Goal: Information Seeking & Learning: Learn about a topic

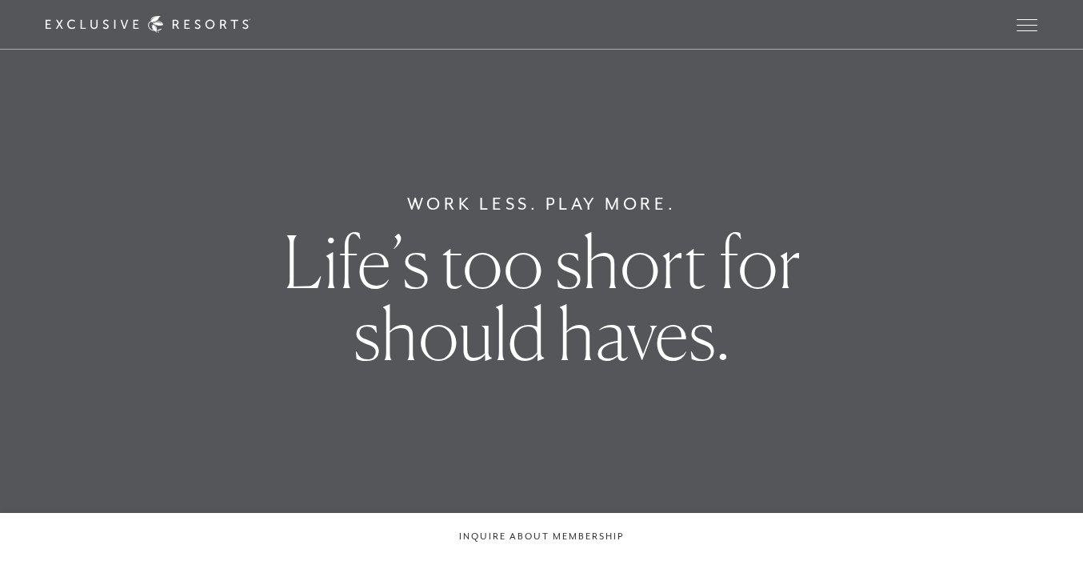
scroll to position [6194, 0]
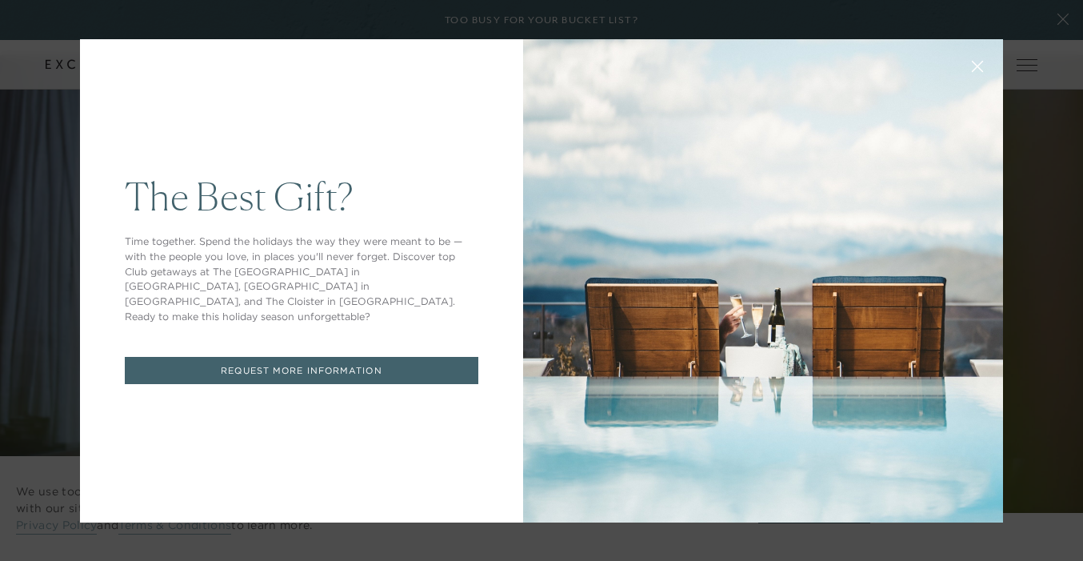
scroll to position [0, 0]
click at [978, 62] on icon at bounding box center [978, 66] width 12 height 12
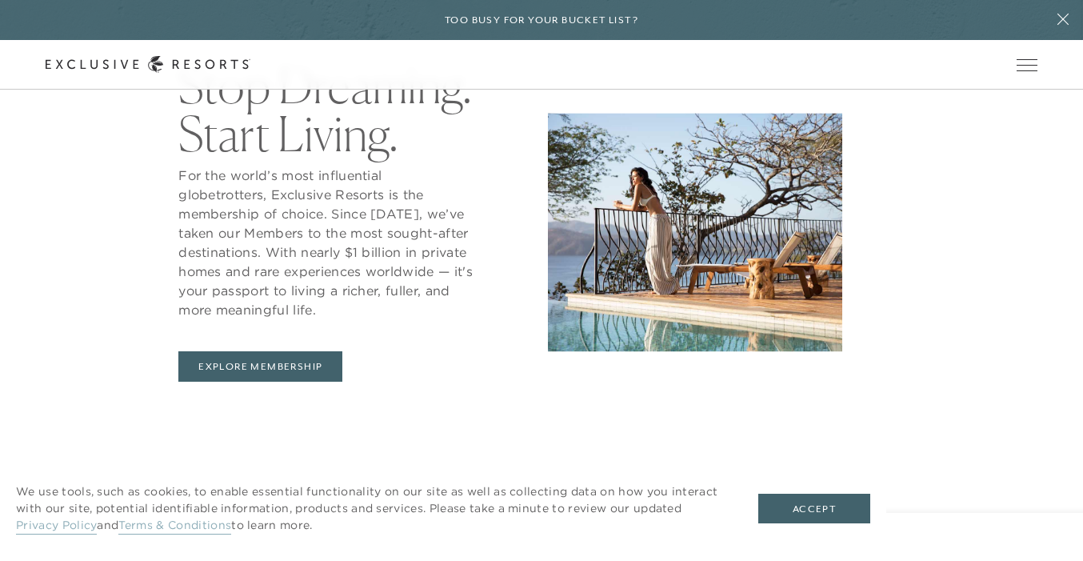
scroll to position [679, 0]
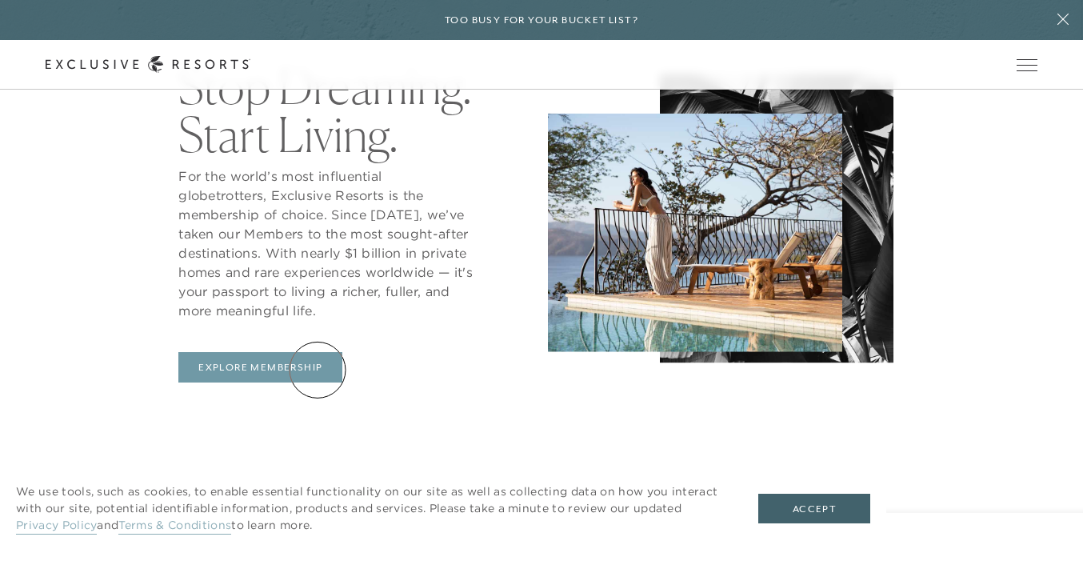
click at [318, 370] on link "Explore Membership" at bounding box center [260, 367] width 164 height 30
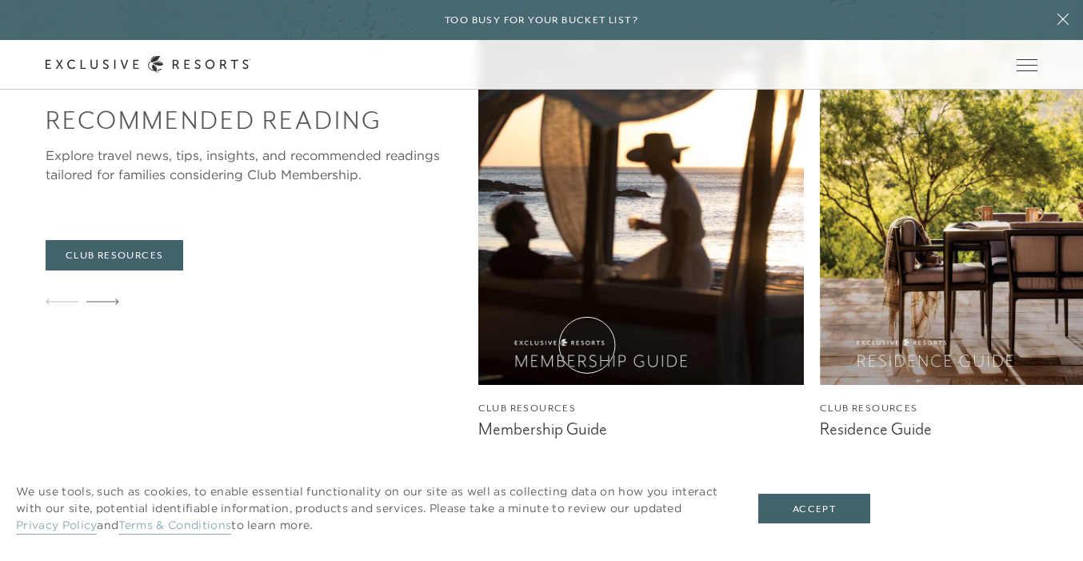
scroll to position [6048, 0]
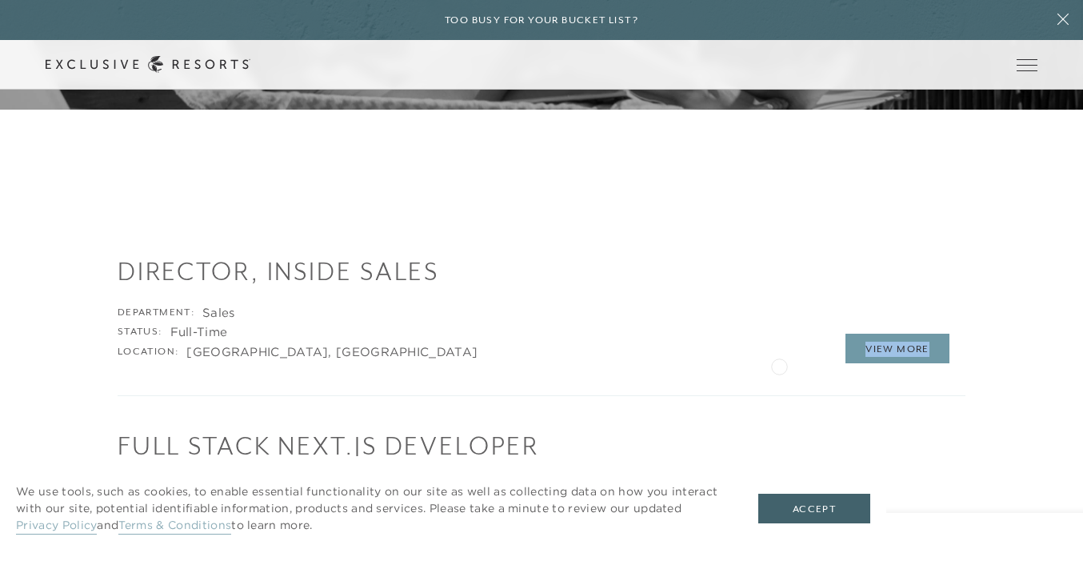
scroll to position [1740, 0]
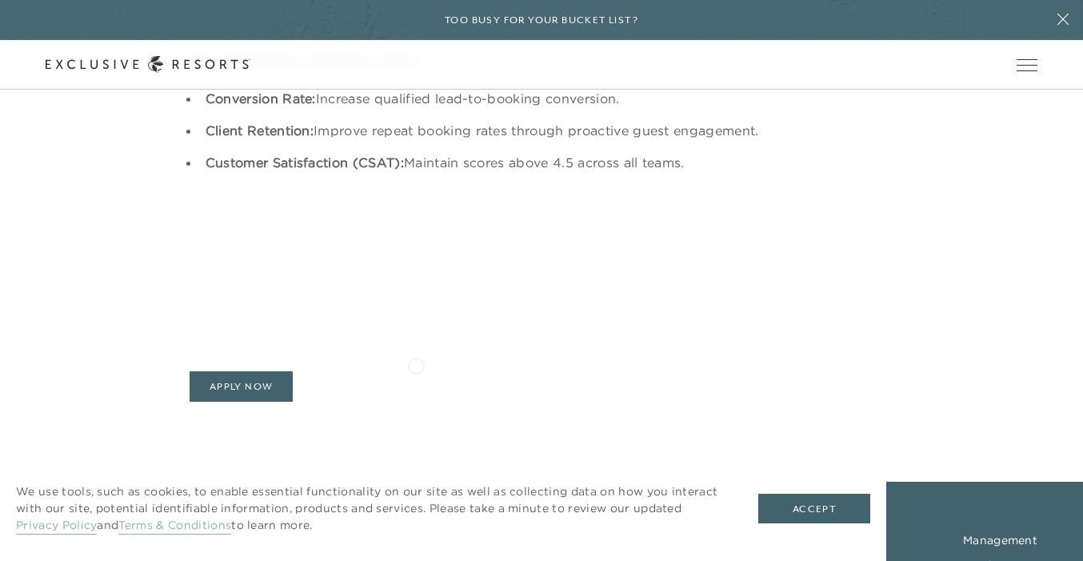
scroll to position [2196, 0]
click at [241, 398] on link "Apply Now" at bounding box center [242, 385] width 104 height 30
